Goal: Information Seeking & Learning: Check status

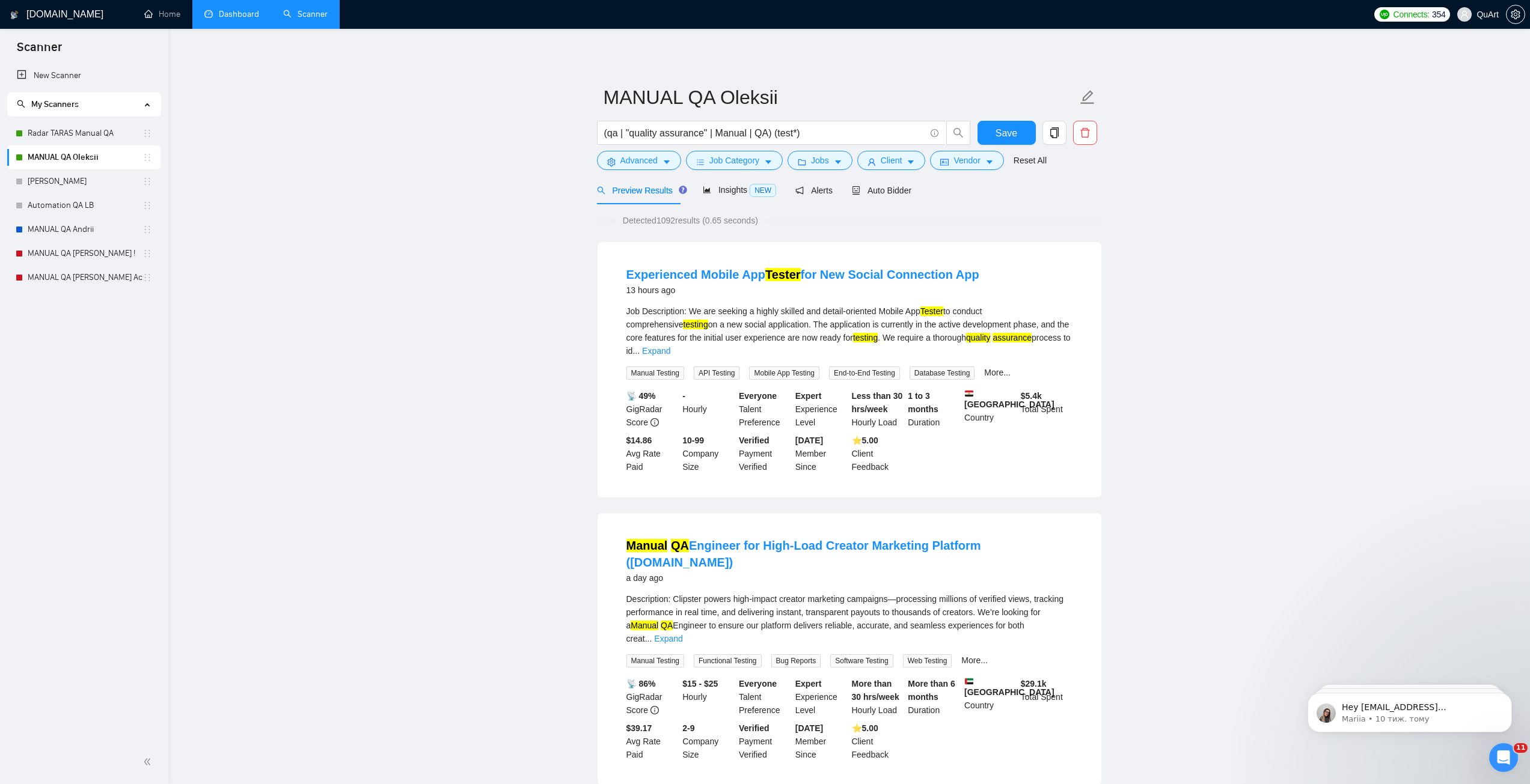
click at [238, 12] on link "Dashboard" at bounding box center [231, 14] width 54 height 10
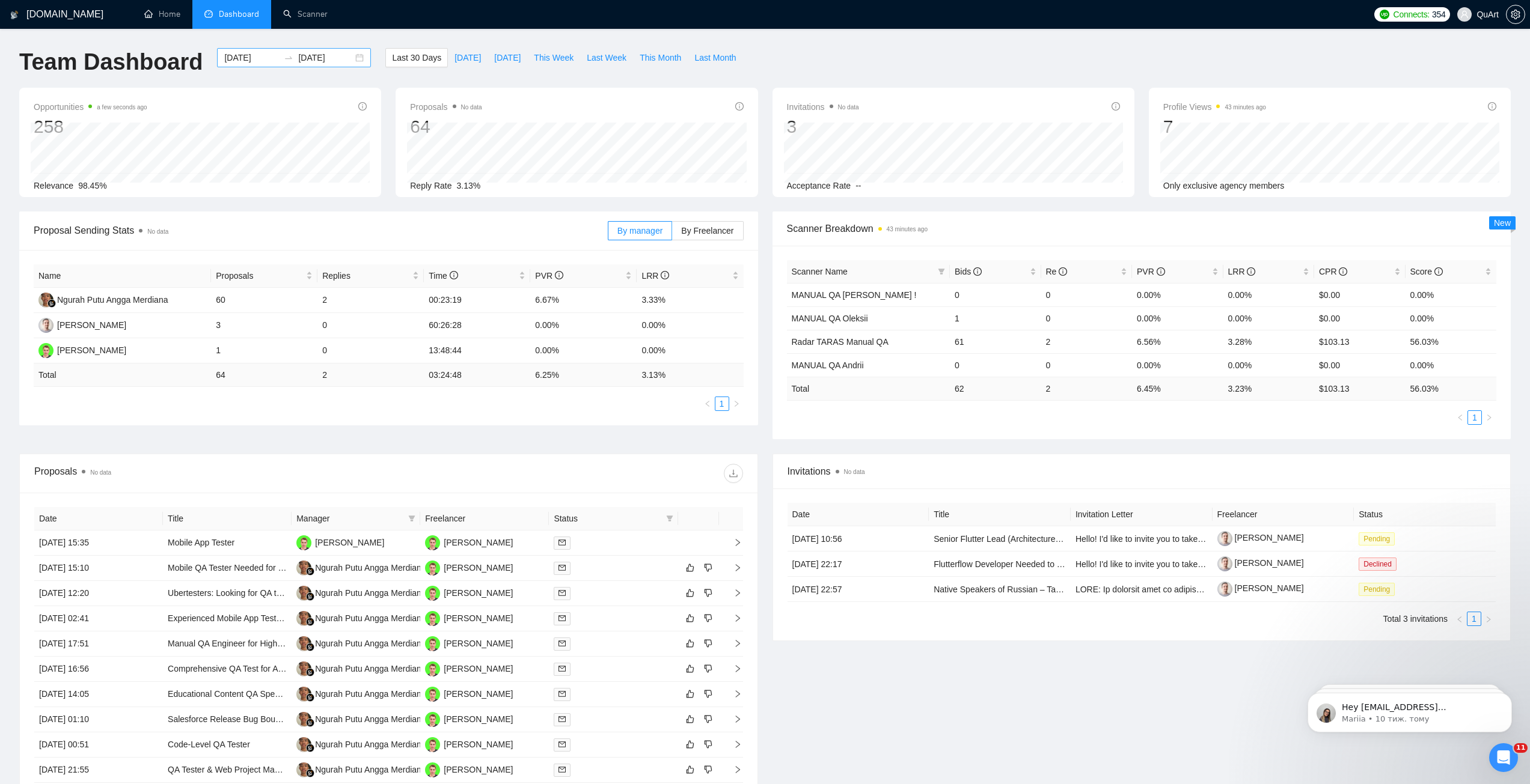
click at [284, 53] on icon "swap-right" at bounding box center [288, 57] width 10 height 10
type input "[DATE]"
click at [419, 150] on div "4" at bounding box center [414, 150] width 15 height 15
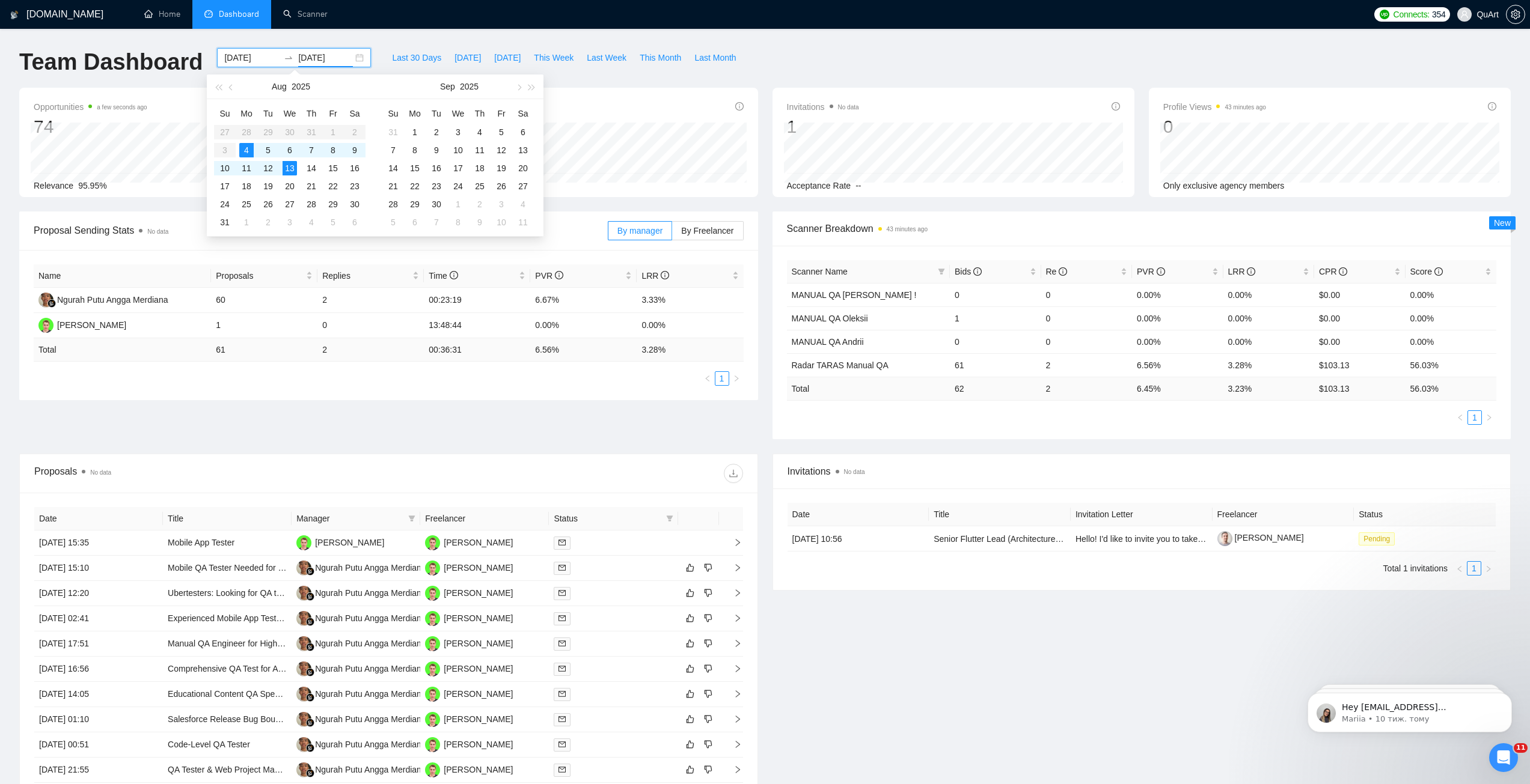
type input "[DATE]"
click at [893, 60] on div "Team Dashboard [DATE] [DATE] Last 30 Days [DATE] [DATE] This Week Last Week Thi…" at bounding box center [765, 68] width 1506 height 40
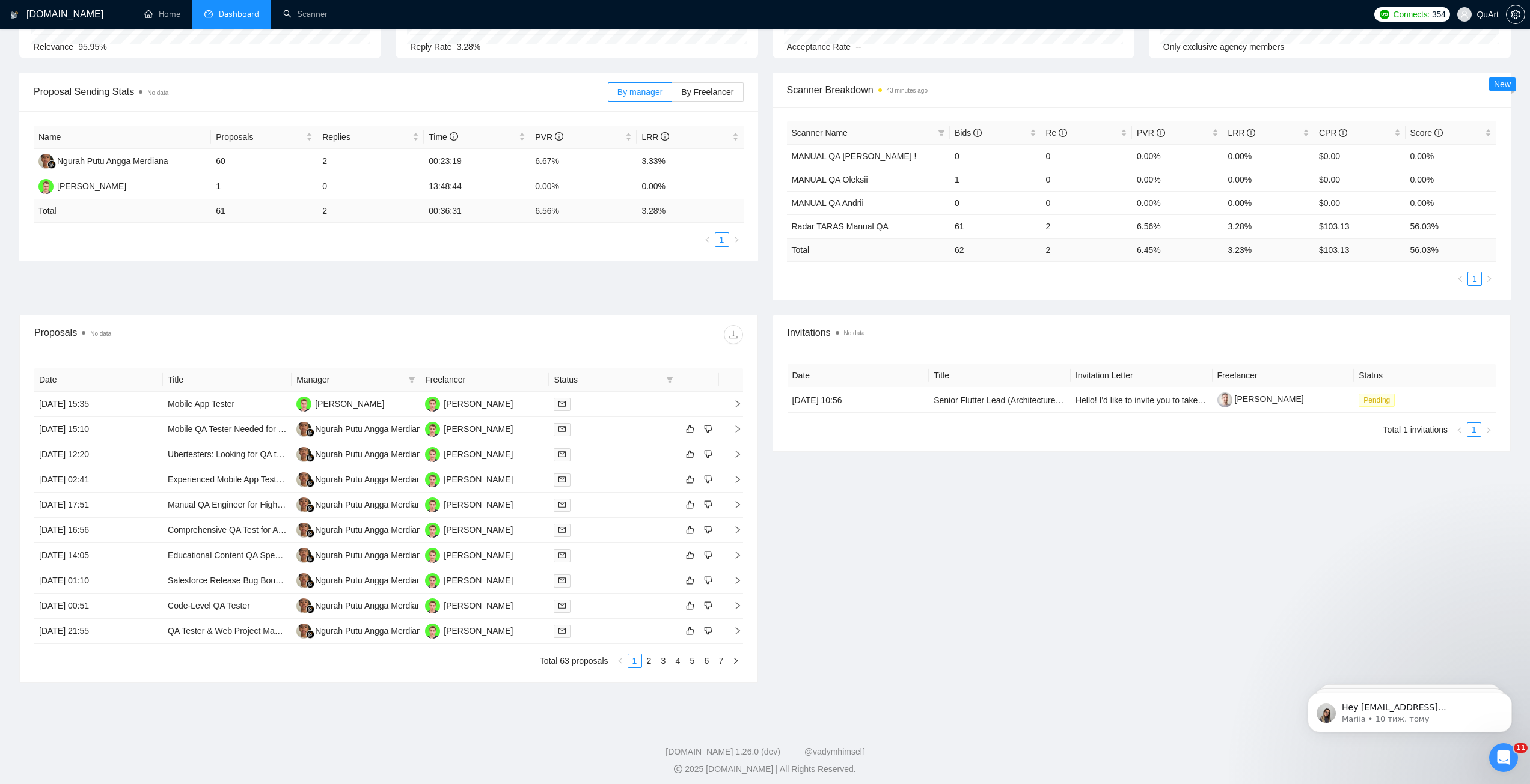
scroll to position [145, 0]
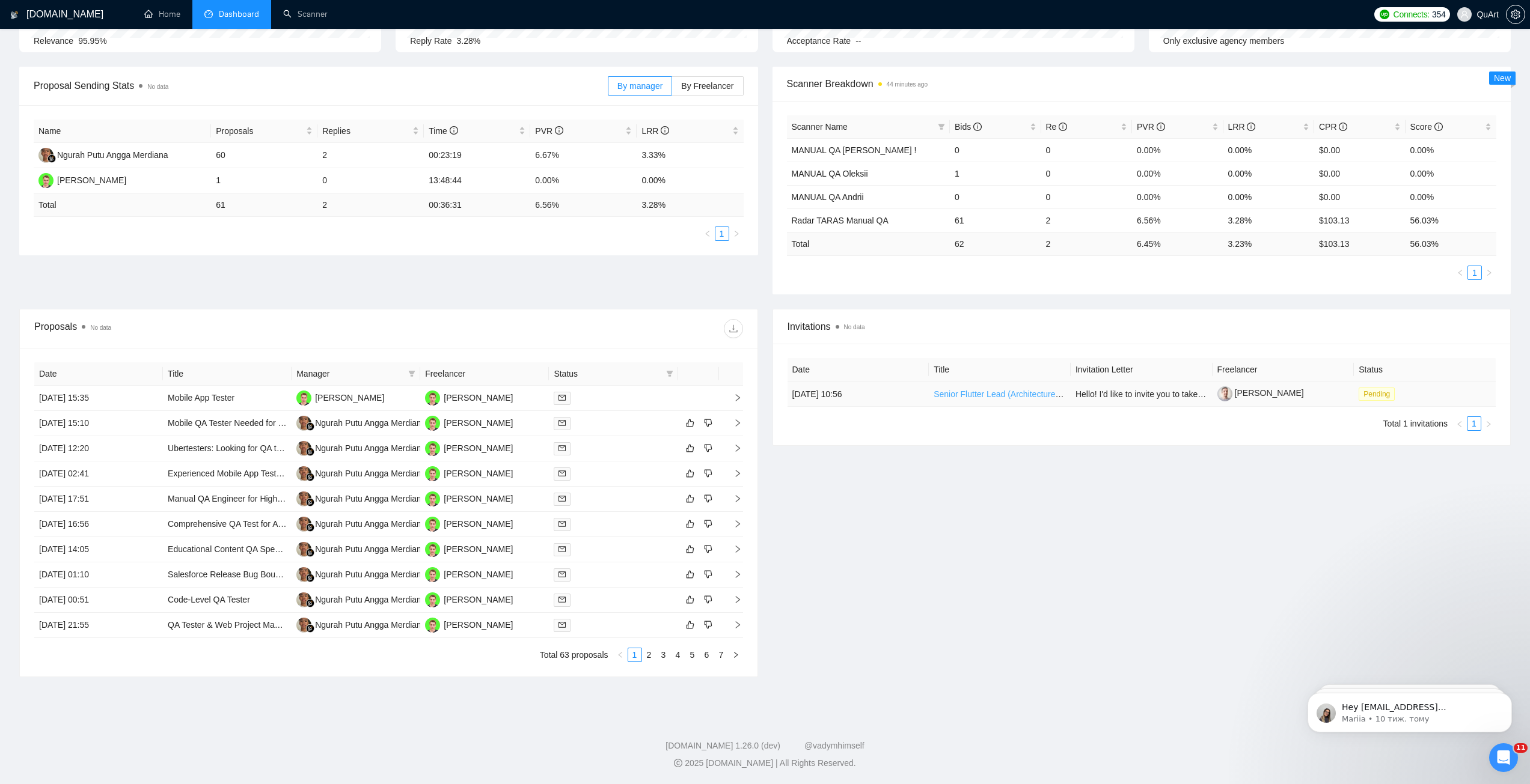
click at [972, 394] on link "Senior Flutter Lead (Architecture + Mentorship)" at bounding box center [1021, 394] width 176 height 10
click at [669, 372] on icon "filter" at bounding box center [668, 373] width 6 height 6
click at [615, 396] on input "checkbox" at bounding box center [615, 396] width 10 height 10
click at [894, 529] on div "Invitations No data Date Title Invitation Letter Freelancer Status [DATE] 10:56…" at bounding box center [1142, 493] width 754 height 368
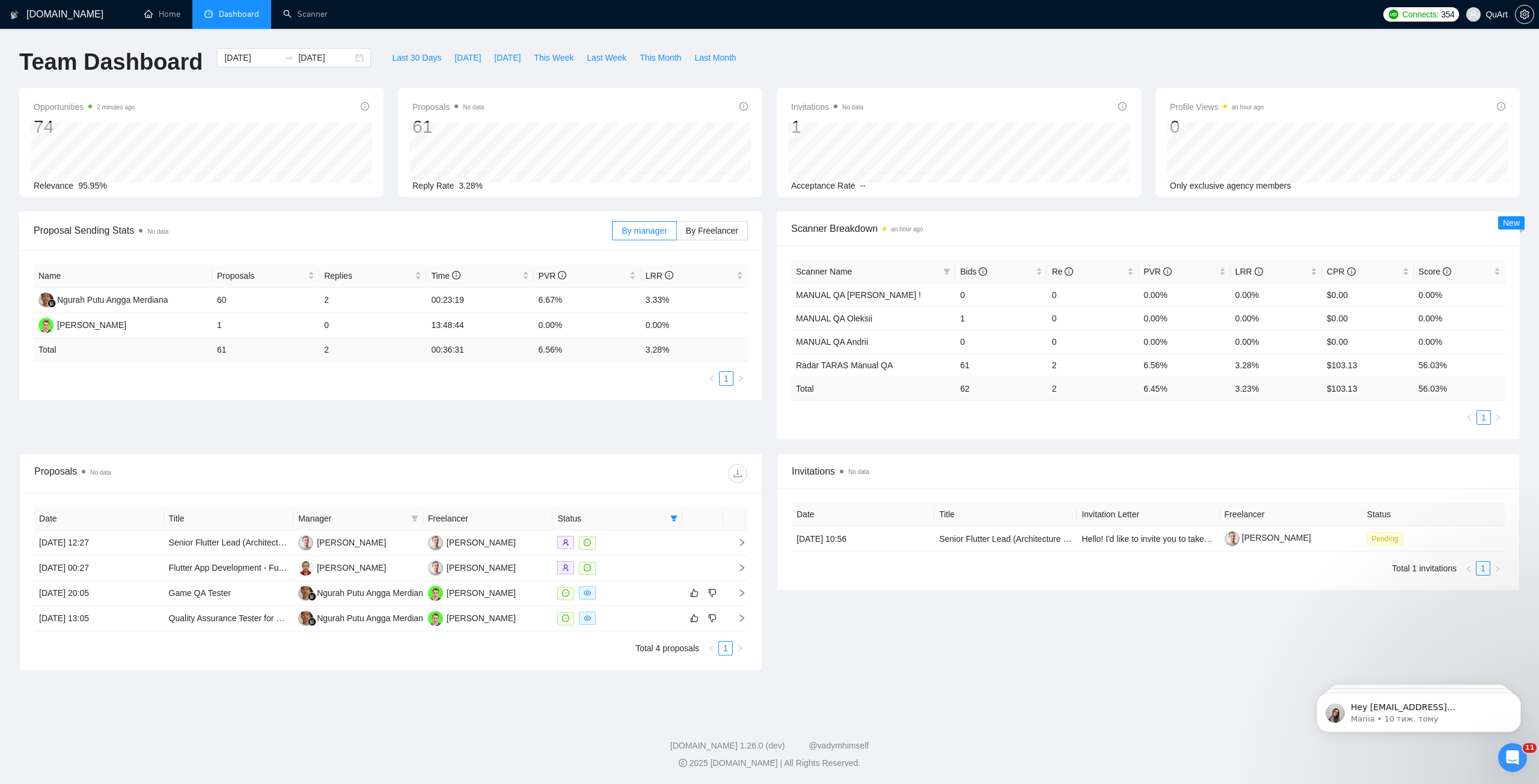
click at [680, 518] on th "Status" at bounding box center [617, 518] width 130 height 24
click at [669, 518] on span at bounding box center [673, 518] width 12 height 18
click at [611, 541] on li "Chat" at bounding box center [644, 541] width 73 height 19
checkbox input "false"
click at [866, 619] on div "Invitations No data Date Title Invitation Letter Freelancer Status [DATE] 10:56…" at bounding box center [1147, 561] width 757 height 217
